Goal: Task Accomplishment & Management: Manage account settings

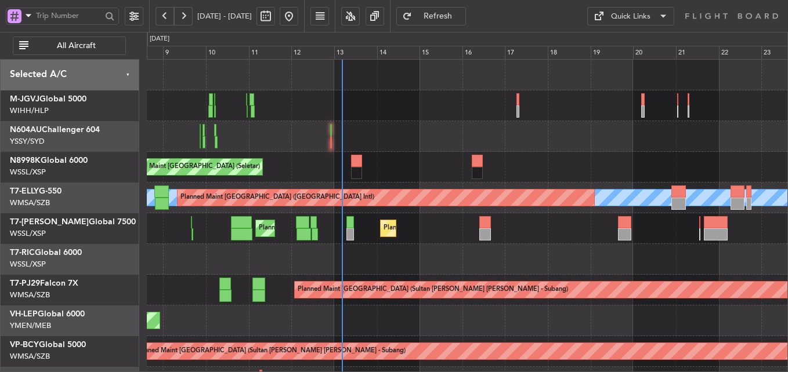
click at [375, 251] on div at bounding box center [467, 259] width 640 height 31
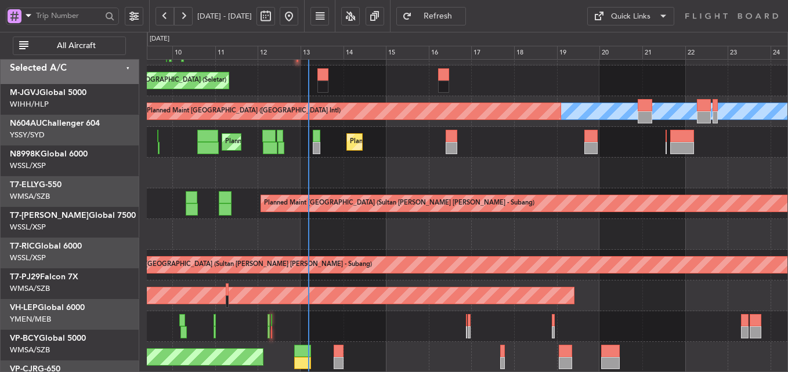
scroll to position [86, 0]
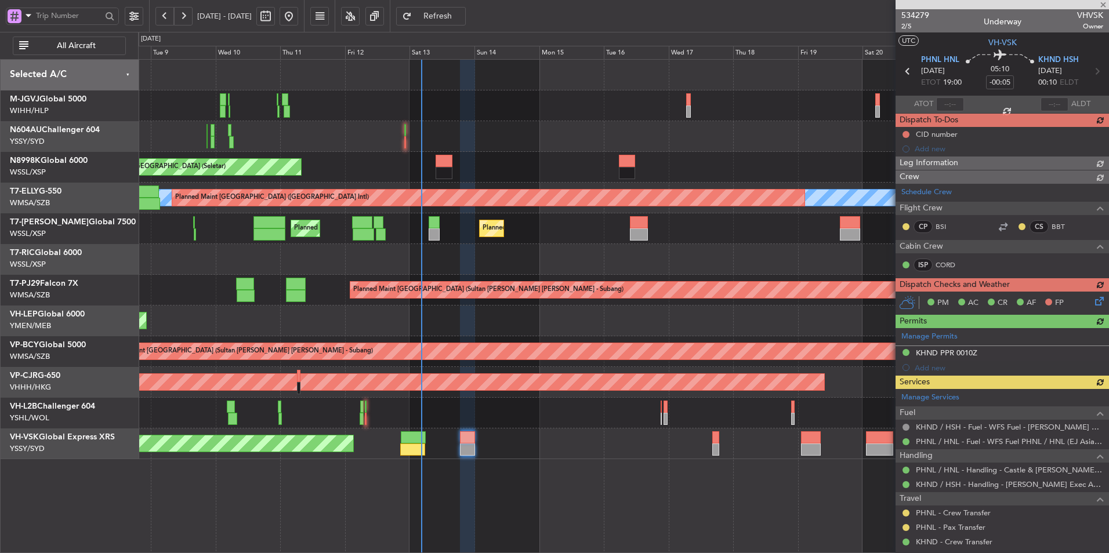
click at [527, 456] on div "Unplanned Maint Sydney (Kingsford Smith Intl) No Crew" at bounding box center [623, 444] width 971 height 31
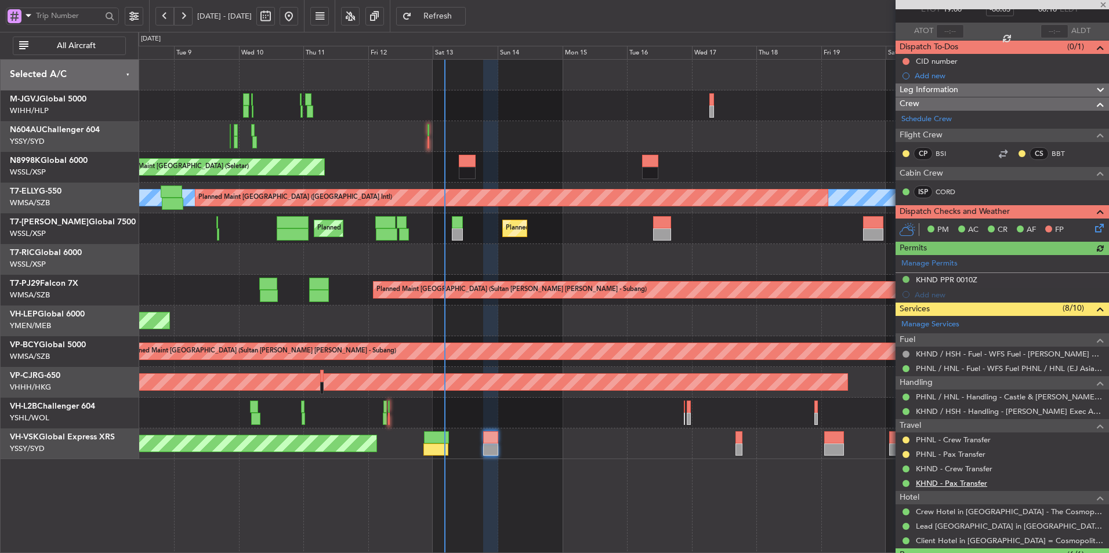
scroll to position [116, 0]
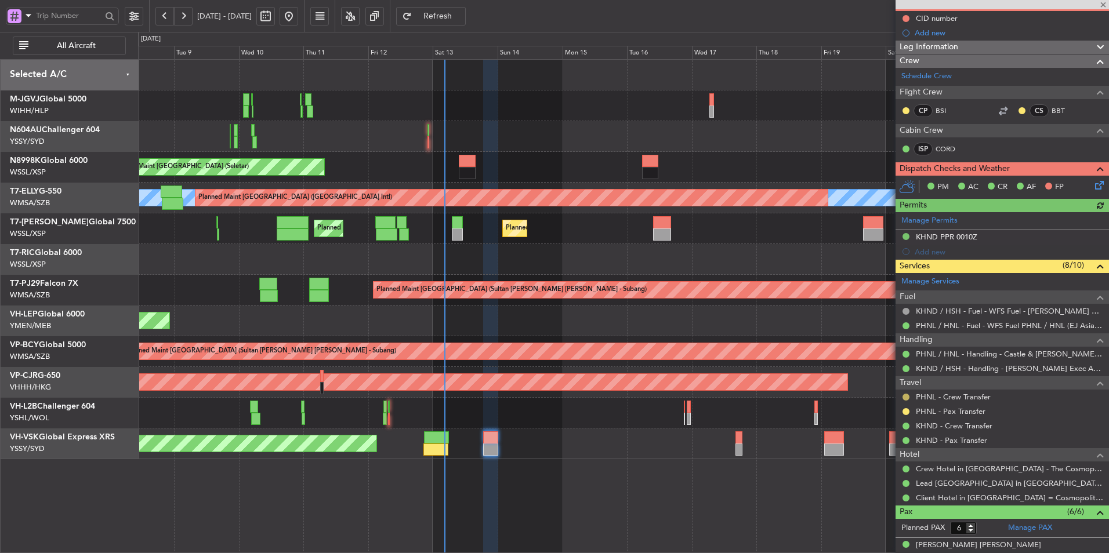
click at [904, 397] on button at bounding box center [906, 397] width 7 height 7
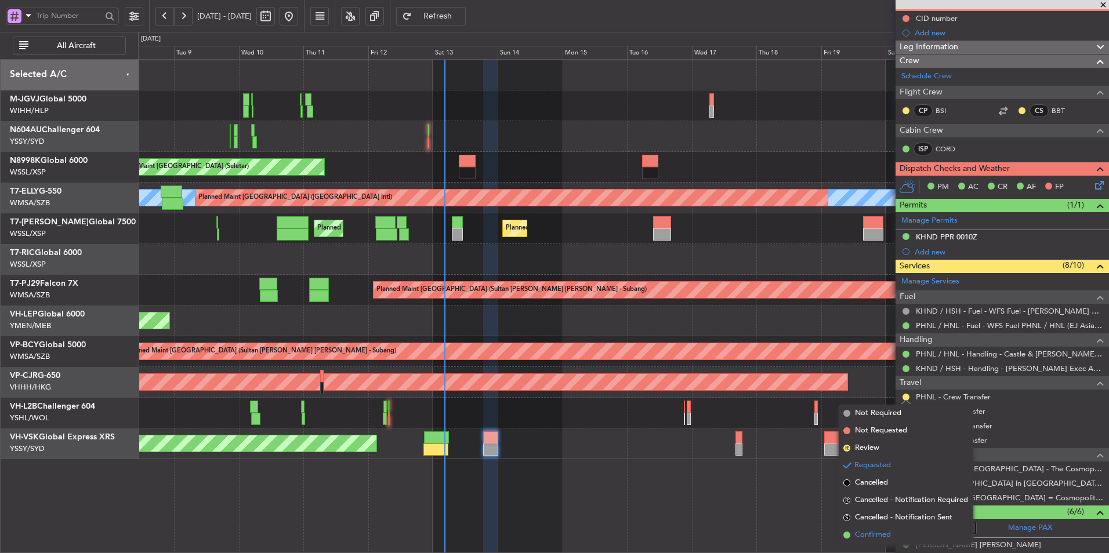
click at [866, 541] on span "Confirmed" at bounding box center [873, 536] width 36 height 12
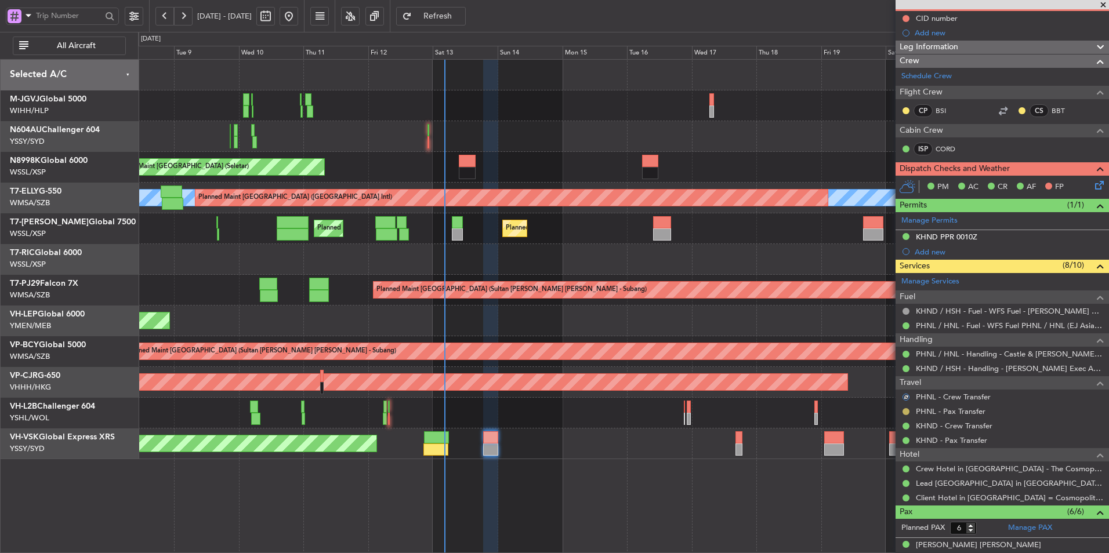
click at [904, 411] on button at bounding box center [906, 411] width 7 height 7
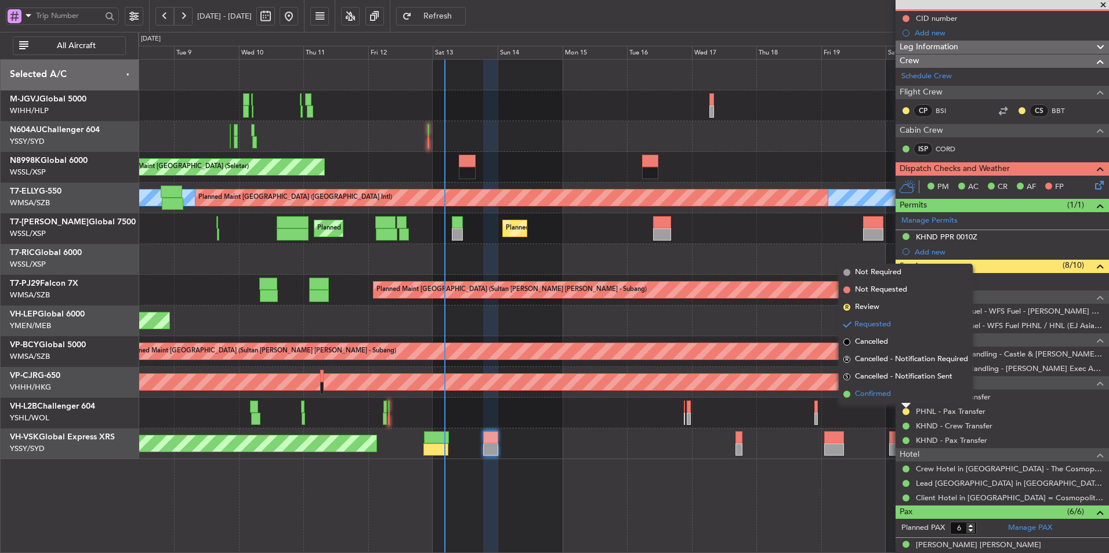
click at [878, 397] on span "Confirmed" at bounding box center [873, 395] width 36 height 12
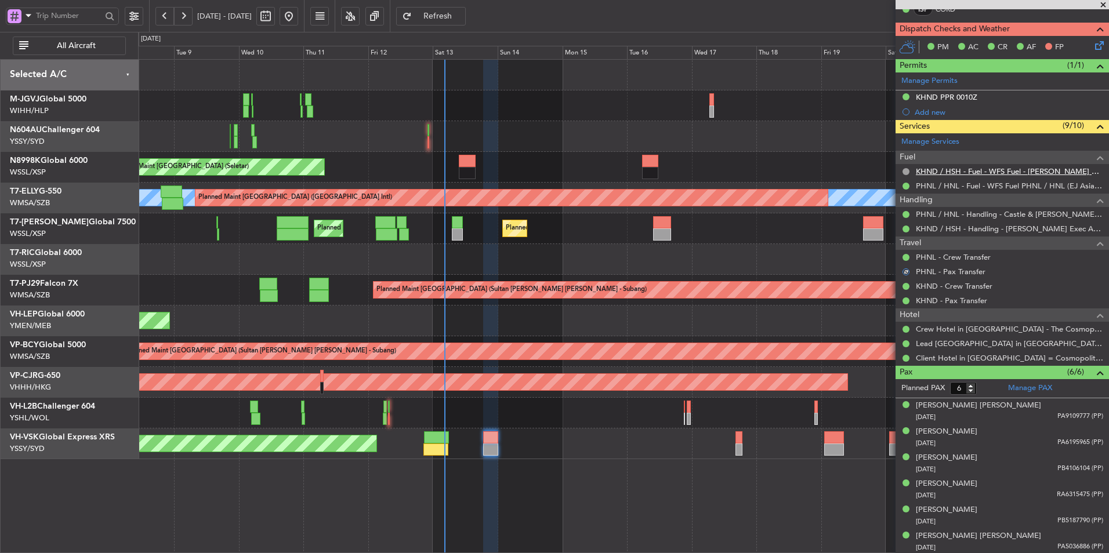
scroll to position [257, 0]
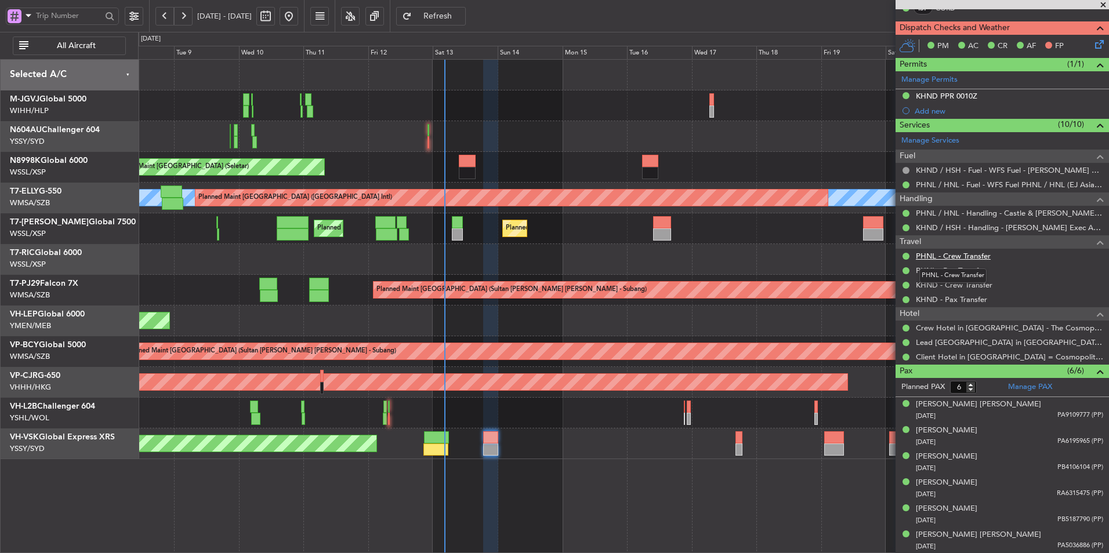
click at [961, 256] on link "PHNL - Crew Transfer" at bounding box center [953, 256] width 75 height 10
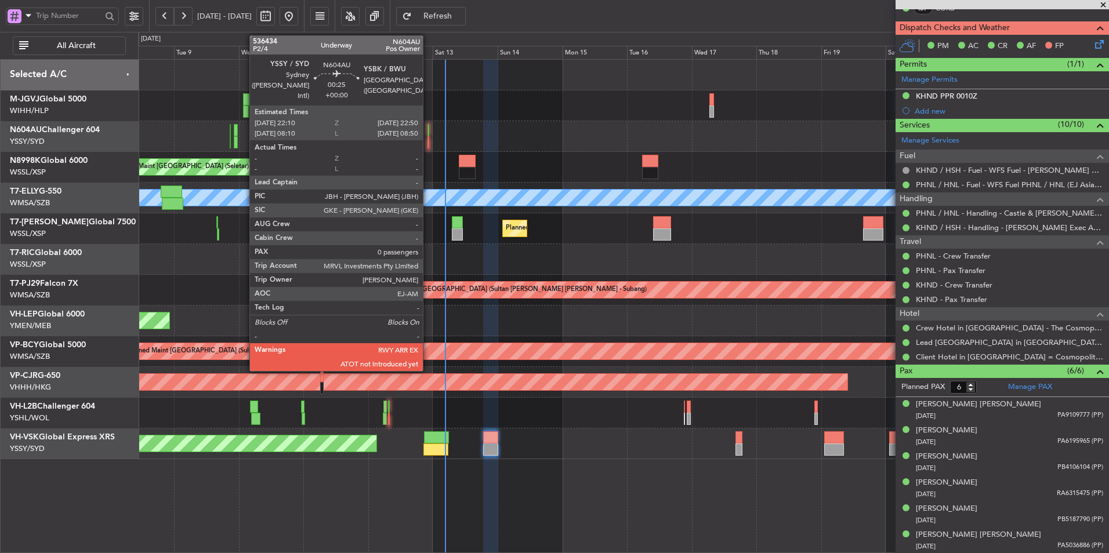
click at [428, 137] on div at bounding box center [429, 142] width 2 height 12
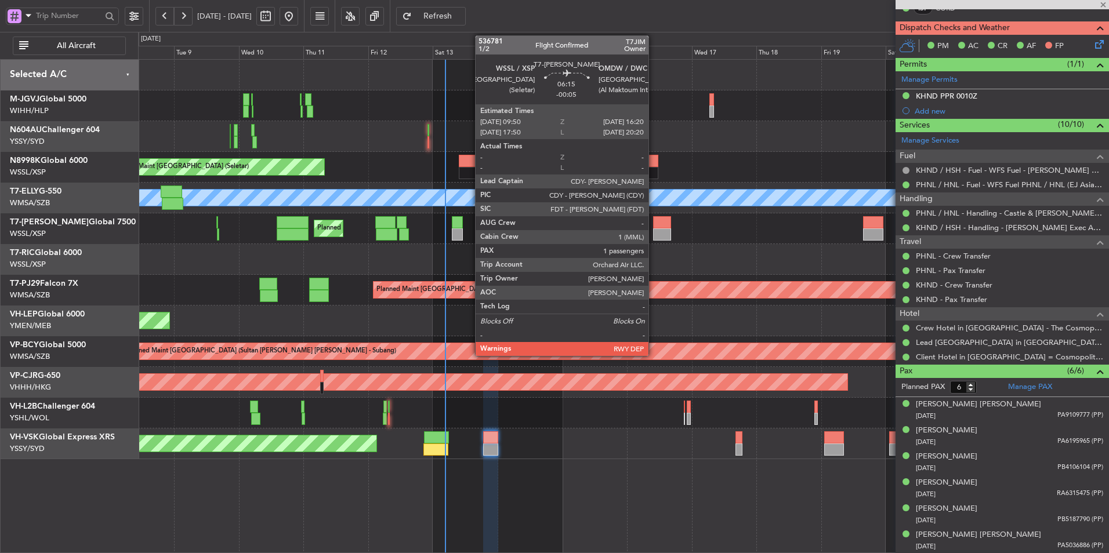
type input "0"
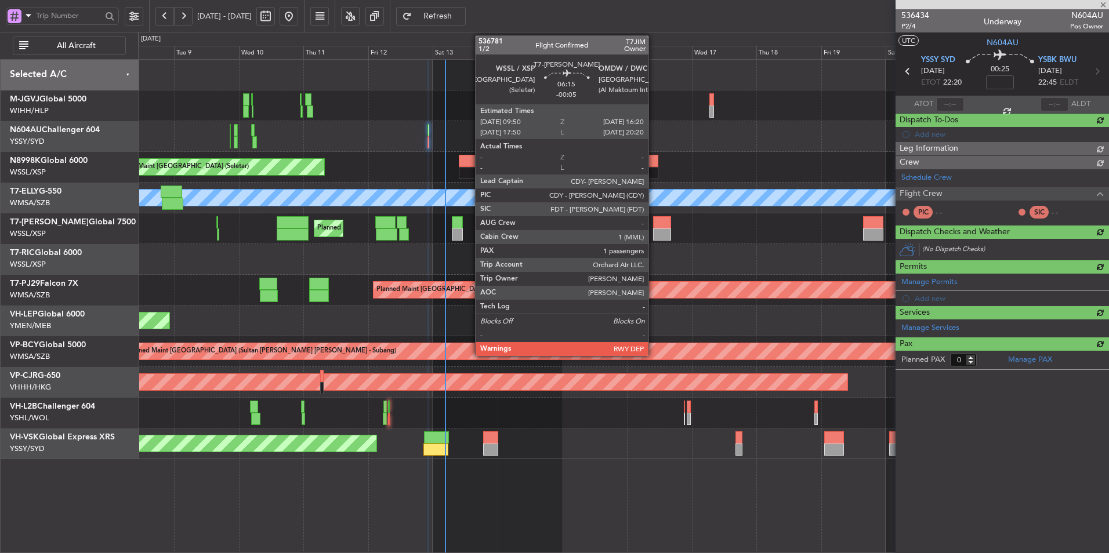
scroll to position [0, 0]
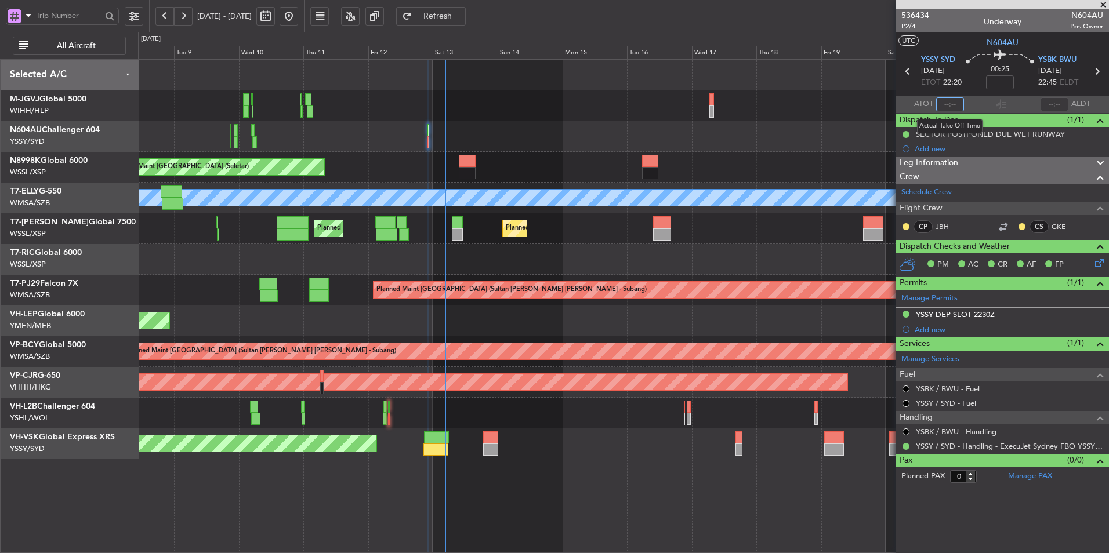
click at [949, 103] on input "text" at bounding box center [950, 104] width 28 height 14
type input "23:09"
click at [1061, 100] on input "text" at bounding box center [1055, 104] width 28 height 14
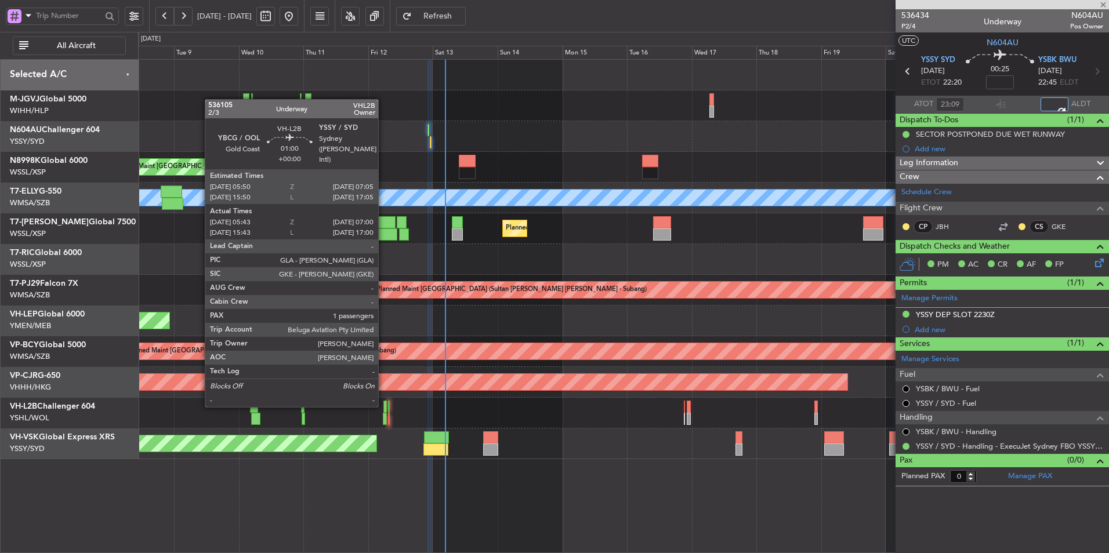
click at [383, 406] on div at bounding box center [384, 407] width 3 height 12
type input "23:14"
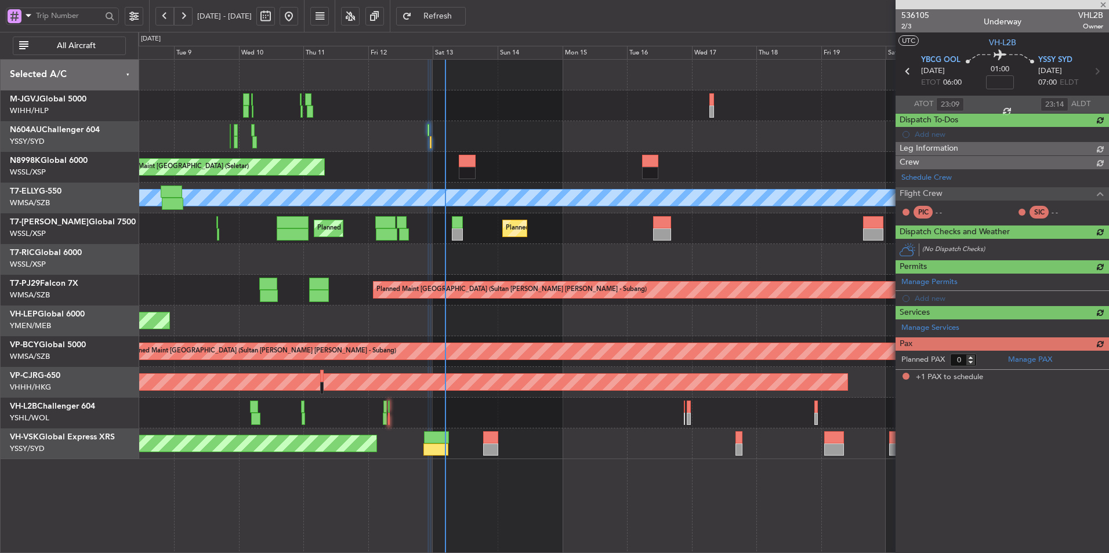
type input "05:53"
type input "06:55"
type input "1"
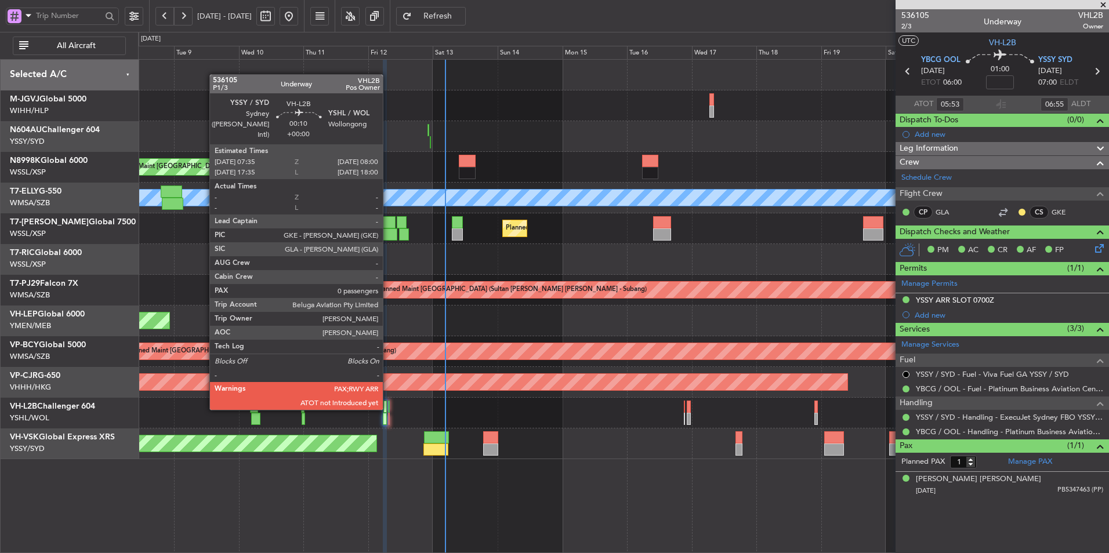
click at [388, 409] on div at bounding box center [388, 407] width 1 height 12
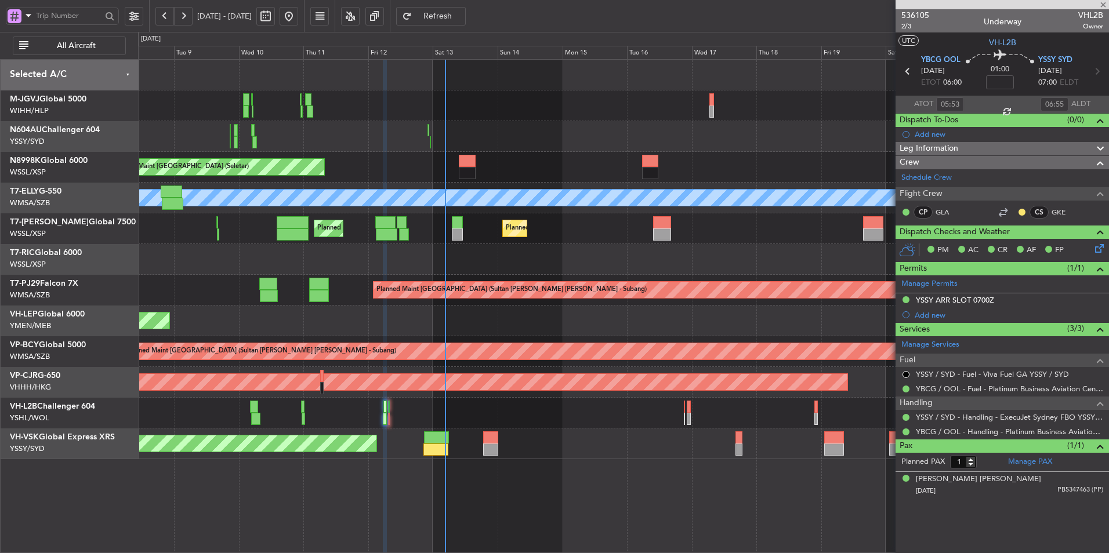
type input "0"
click at [955, 106] on input "text" at bounding box center [950, 104] width 28 height 14
type input "07:37"
click at [1062, 106] on input "text" at bounding box center [1055, 104] width 28 height 14
type input "07:50"
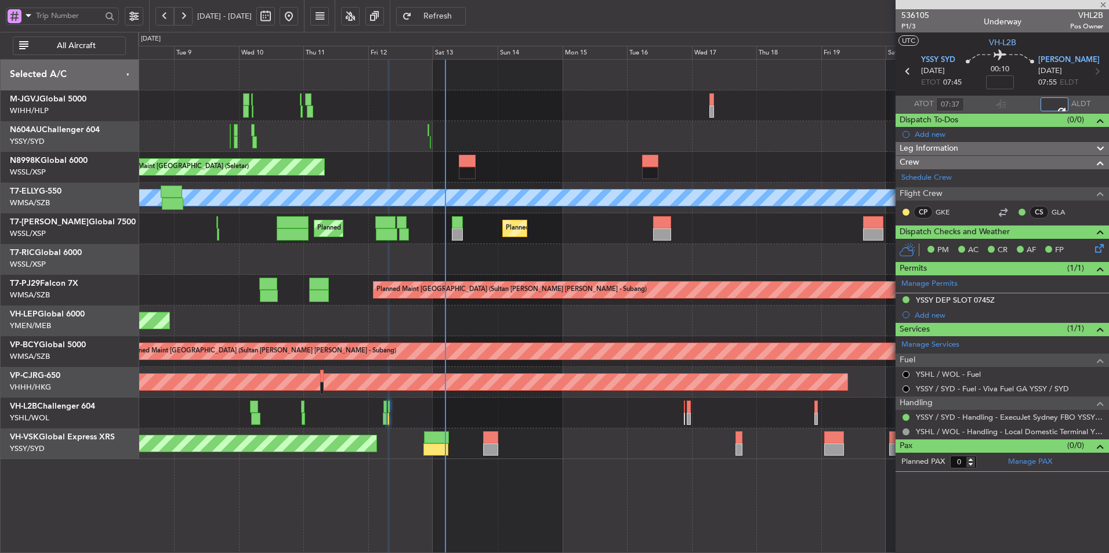
click at [544, 491] on div "Planned Maint Singapore (Seletar) Planned Maint Singapore (Seletar) Planned Mai…" at bounding box center [623, 306] width 971 height 494
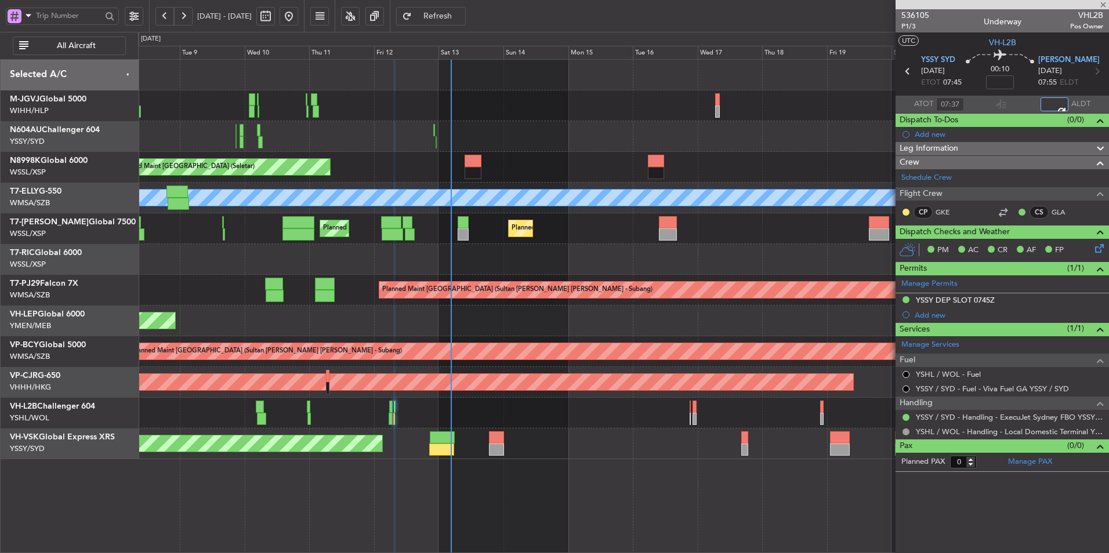
click at [522, 470] on div "Planned Maint Singapore (Seletar) Planned Maint Singapore (Seletar) Planned Mai…" at bounding box center [623, 306] width 971 height 494
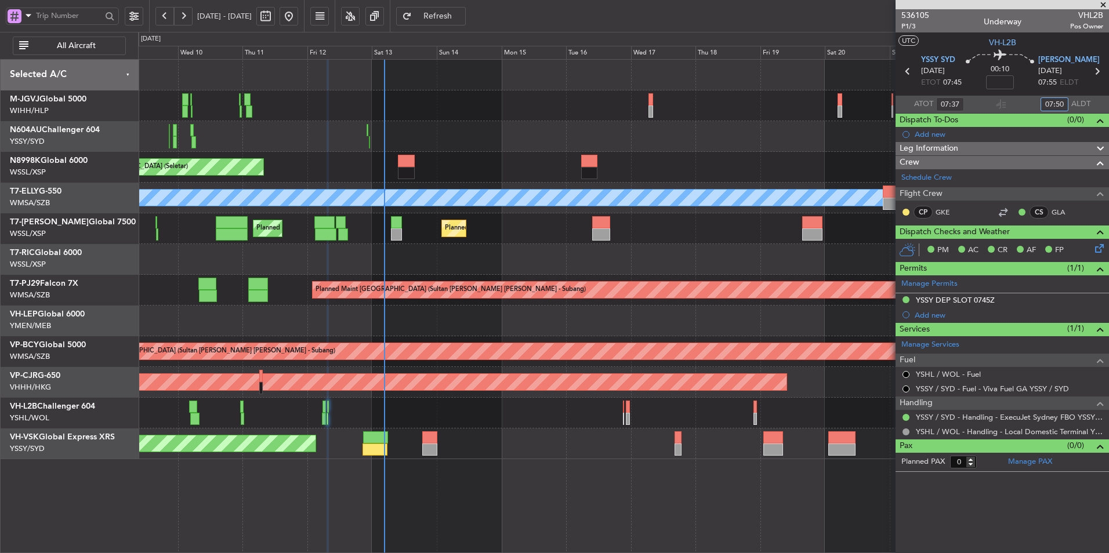
click at [517, 435] on div "Unplanned Maint Sydney (Kingsford Smith Intl) No Crew" at bounding box center [623, 444] width 971 height 31
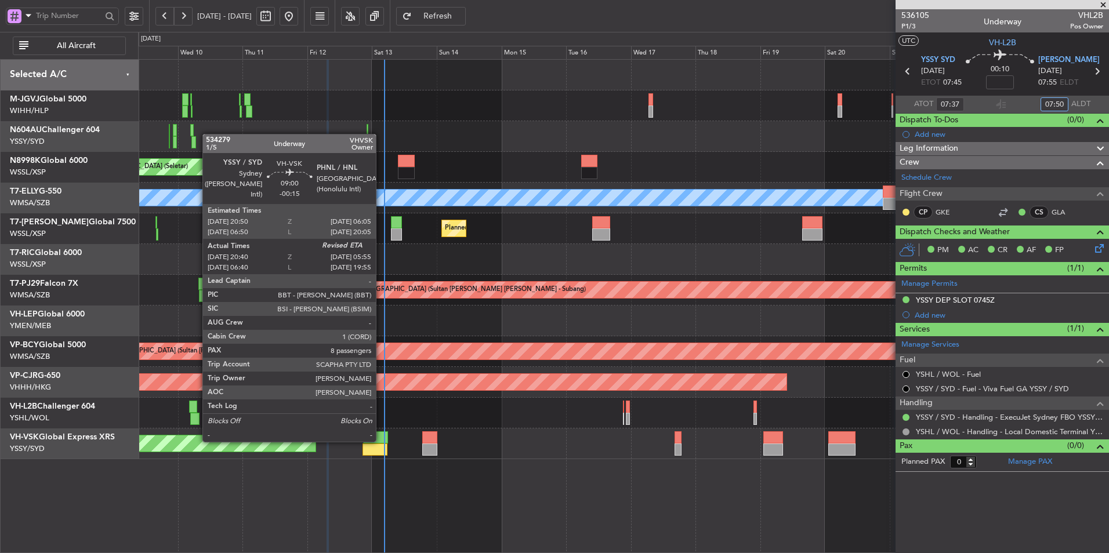
click at [381, 441] on div at bounding box center [375, 438] width 25 height 12
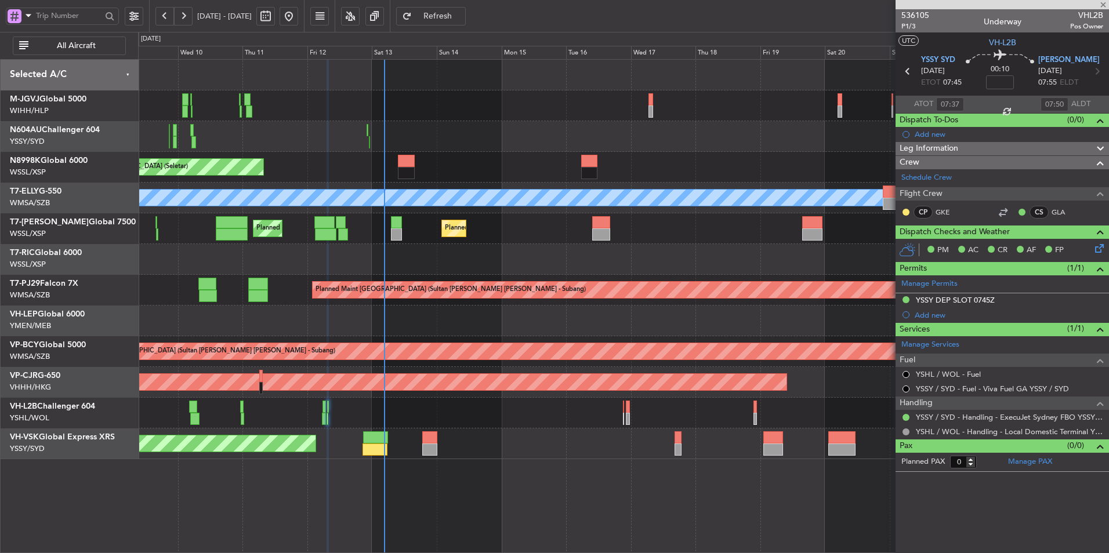
type input "-00:15"
type input "20:50"
type input "8"
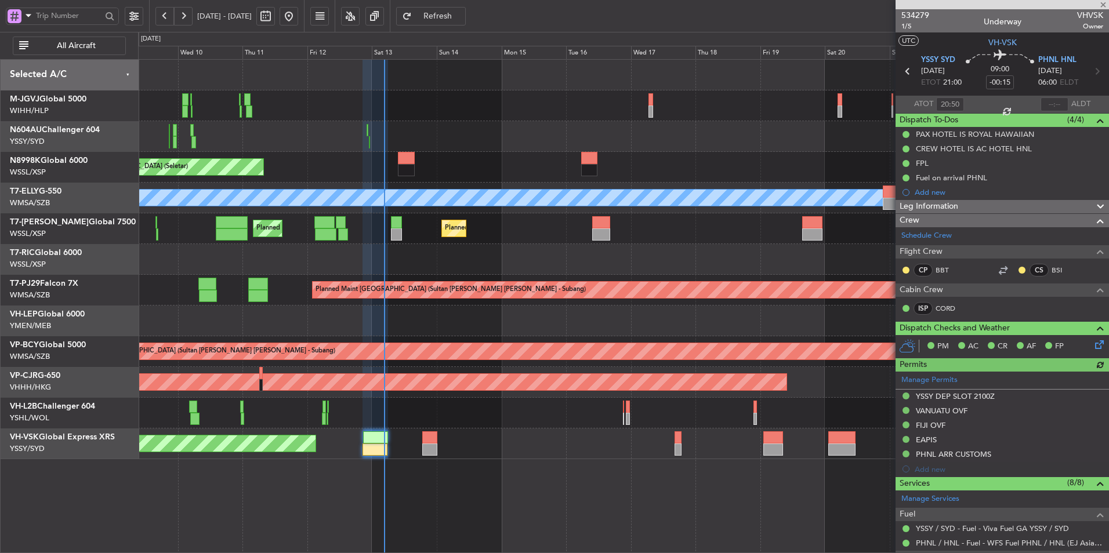
type input "Brien Tan (BTA)"
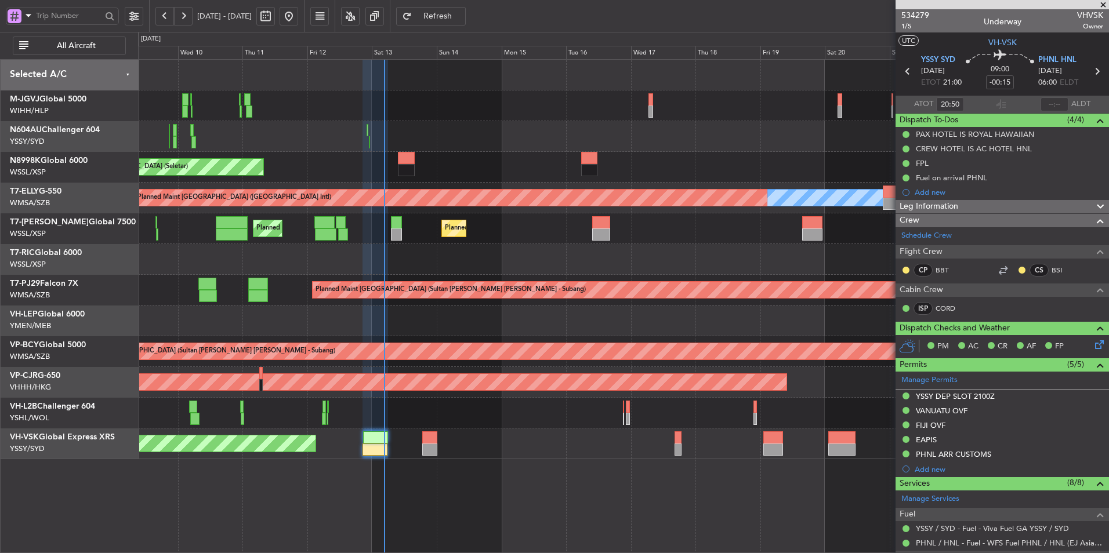
type input "Brien Tan (BTA)"
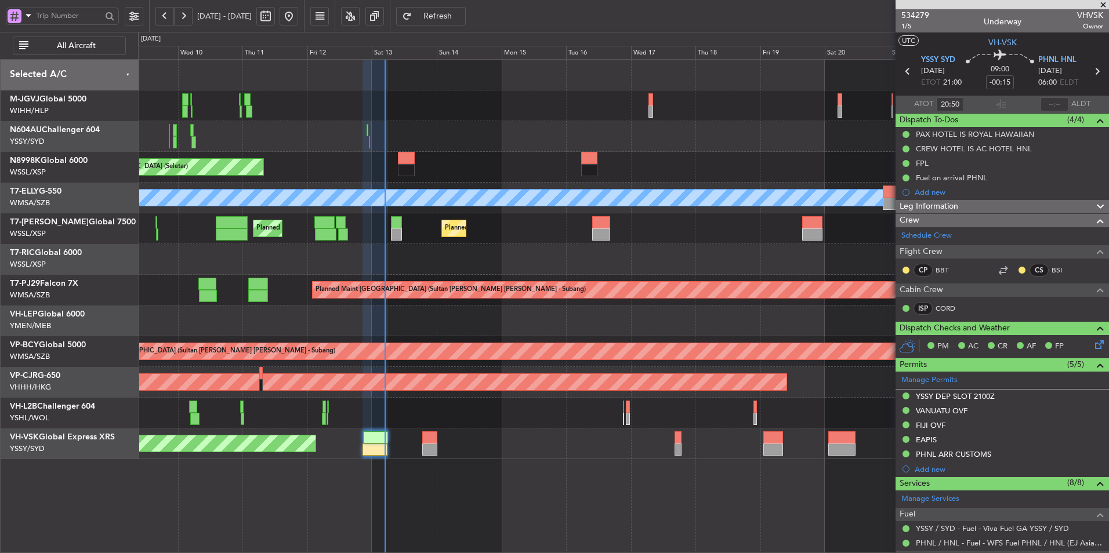
type input "Brien Tan (BTA)"
click at [459, 262] on div at bounding box center [623, 259] width 971 height 31
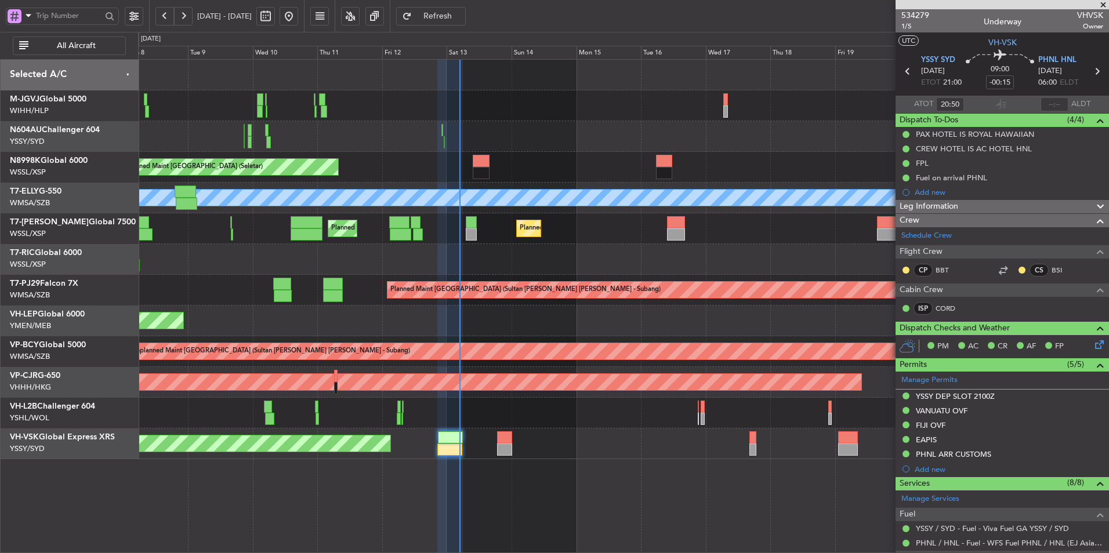
type input "Brien Tan (BTA)"
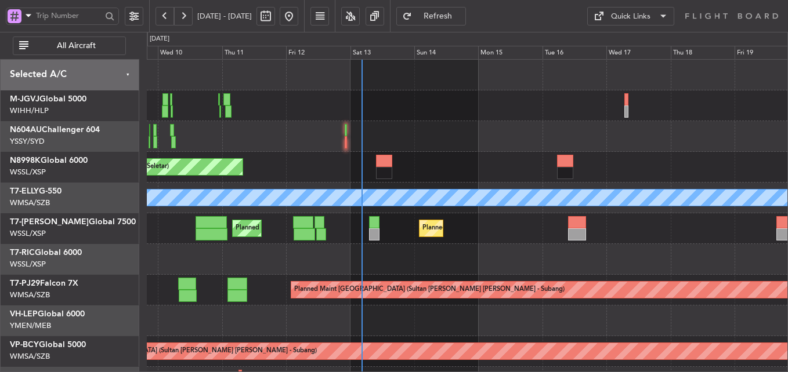
click at [440, 135] on div at bounding box center [467, 136] width 640 height 31
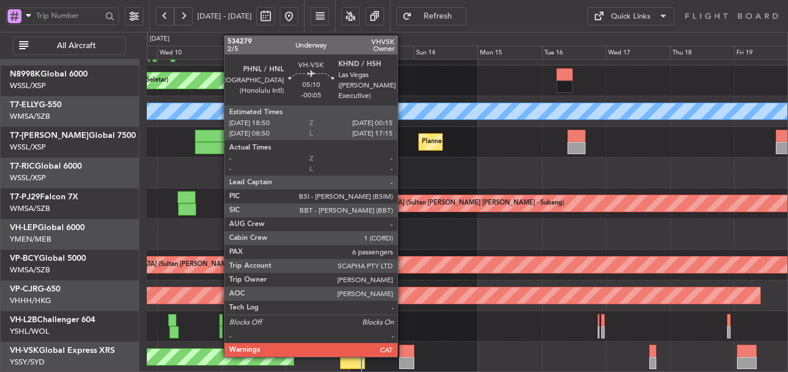
click at [403, 356] on div at bounding box center [406, 351] width 15 height 12
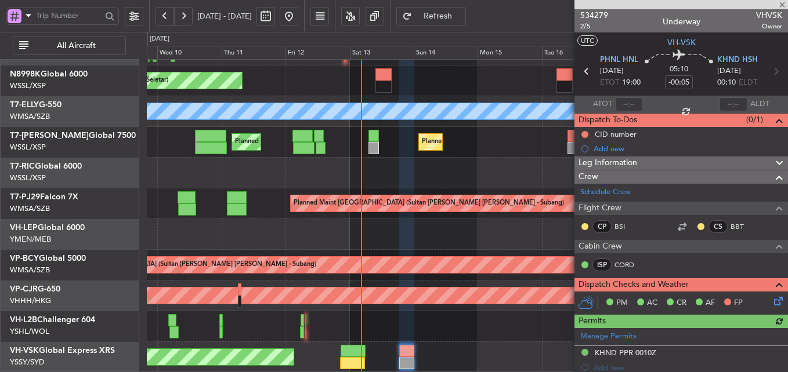
scroll to position [290, 0]
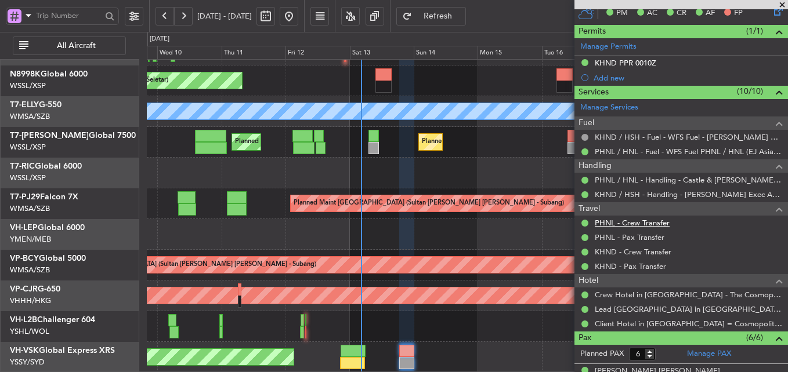
click at [630, 223] on link "PHNL - Crew Transfer" at bounding box center [632, 223] width 75 height 10
click at [642, 234] on link "PHNL - Pax Transfer" at bounding box center [630, 238] width 70 height 10
click at [459, 14] on span "Refresh" at bounding box center [438, 16] width 48 height 8
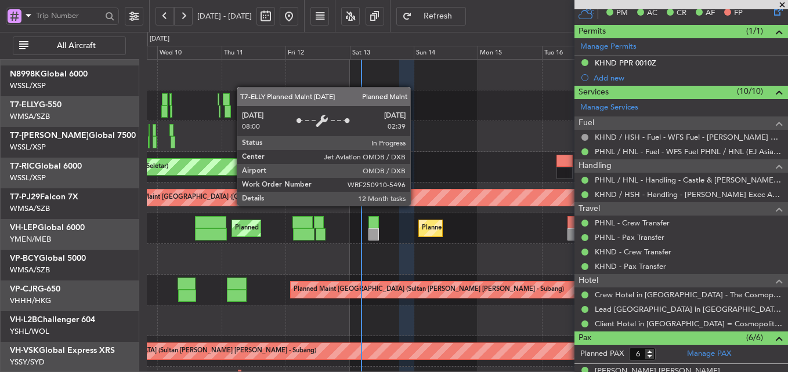
scroll to position [0, 0]
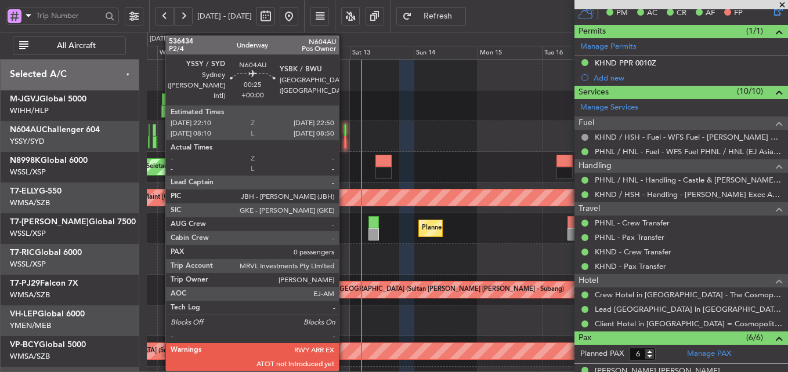
click at [344, 131] on div at bounding box center [345, 130] width 2 height 12
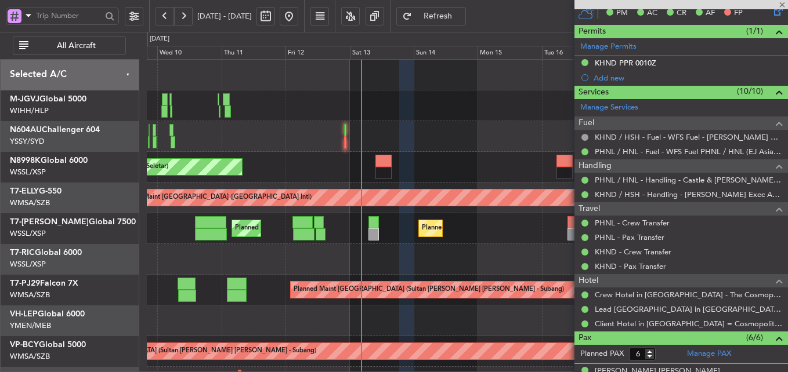
type input "0"
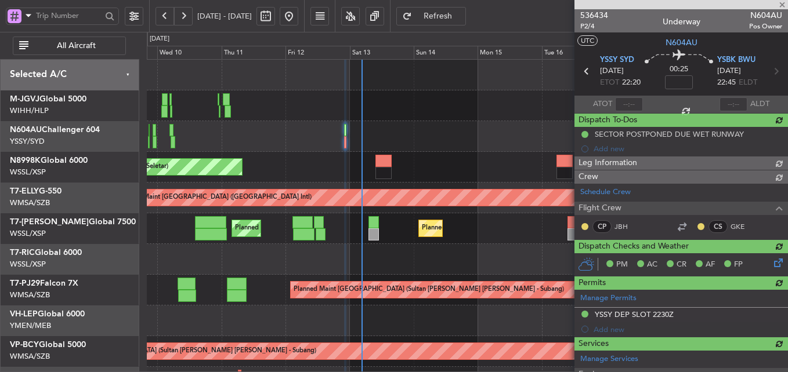
type input "23:09"
type input "23:14"
